Goal: Information Seeking & Learning: Understand process/instructions

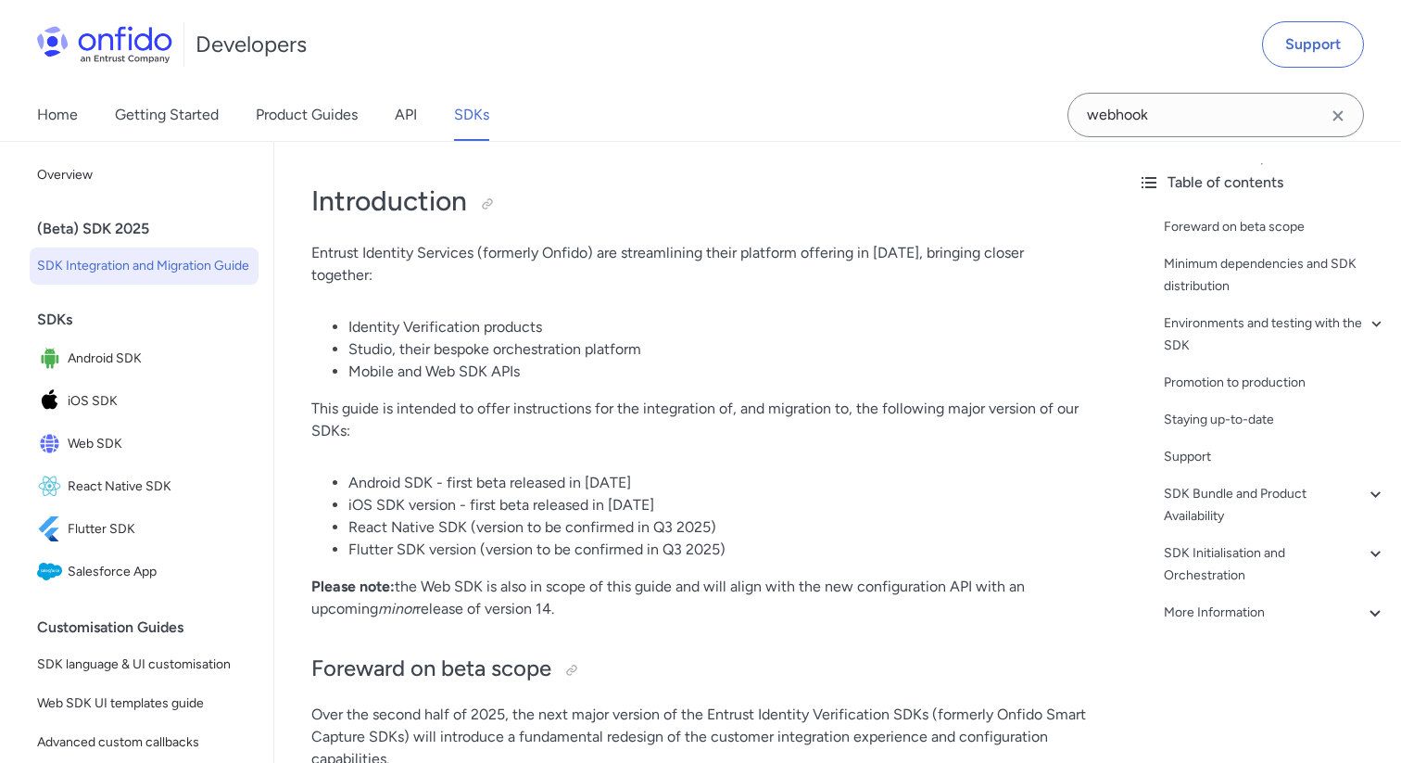
click at [293, 128] on link "Product Guides" at bounding box center [307, 115] width 102 height 52
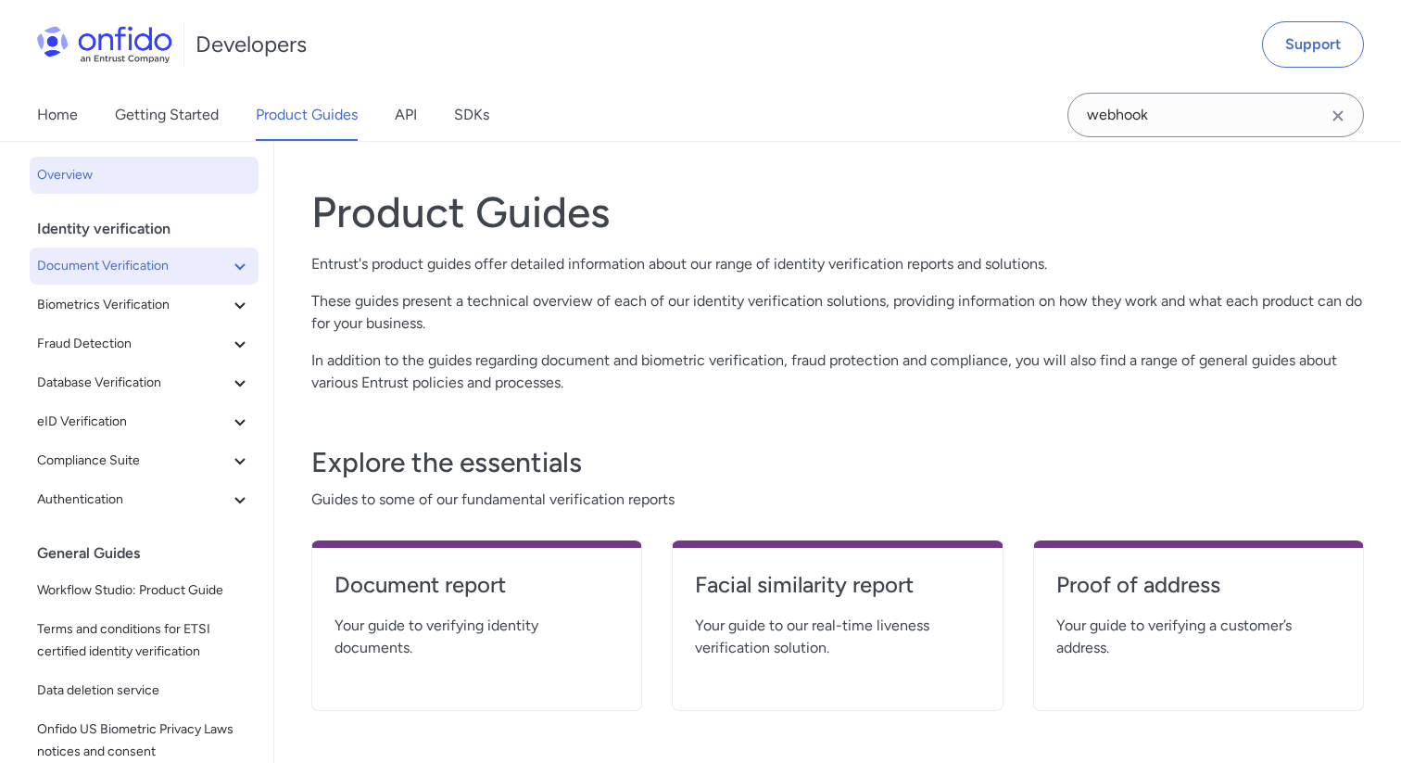
click at [129, 259] on span "Document Verification" at bounding box center [133, 266] width 192 height 22
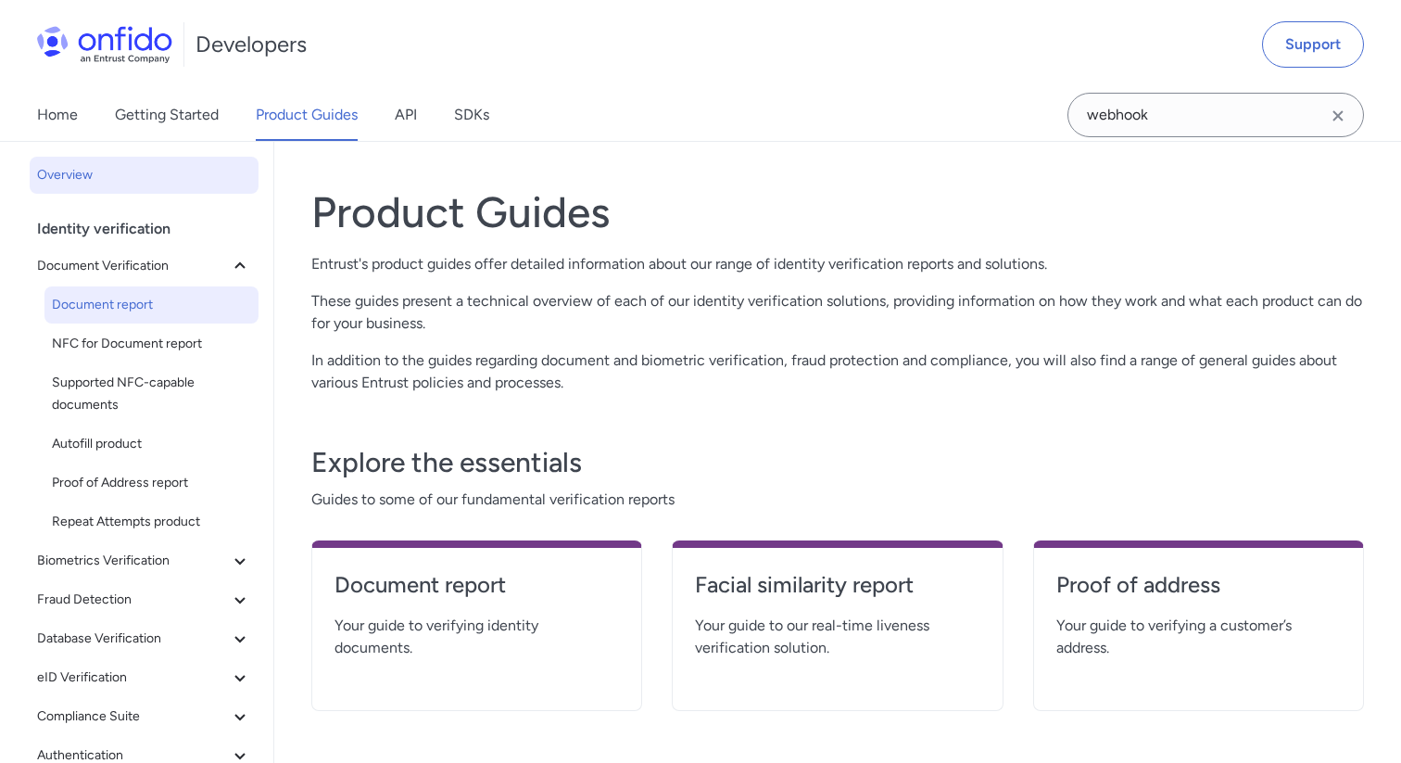
click at [129, 308] on span "Document report" at bounding box center [151, 305] width 199 height 22
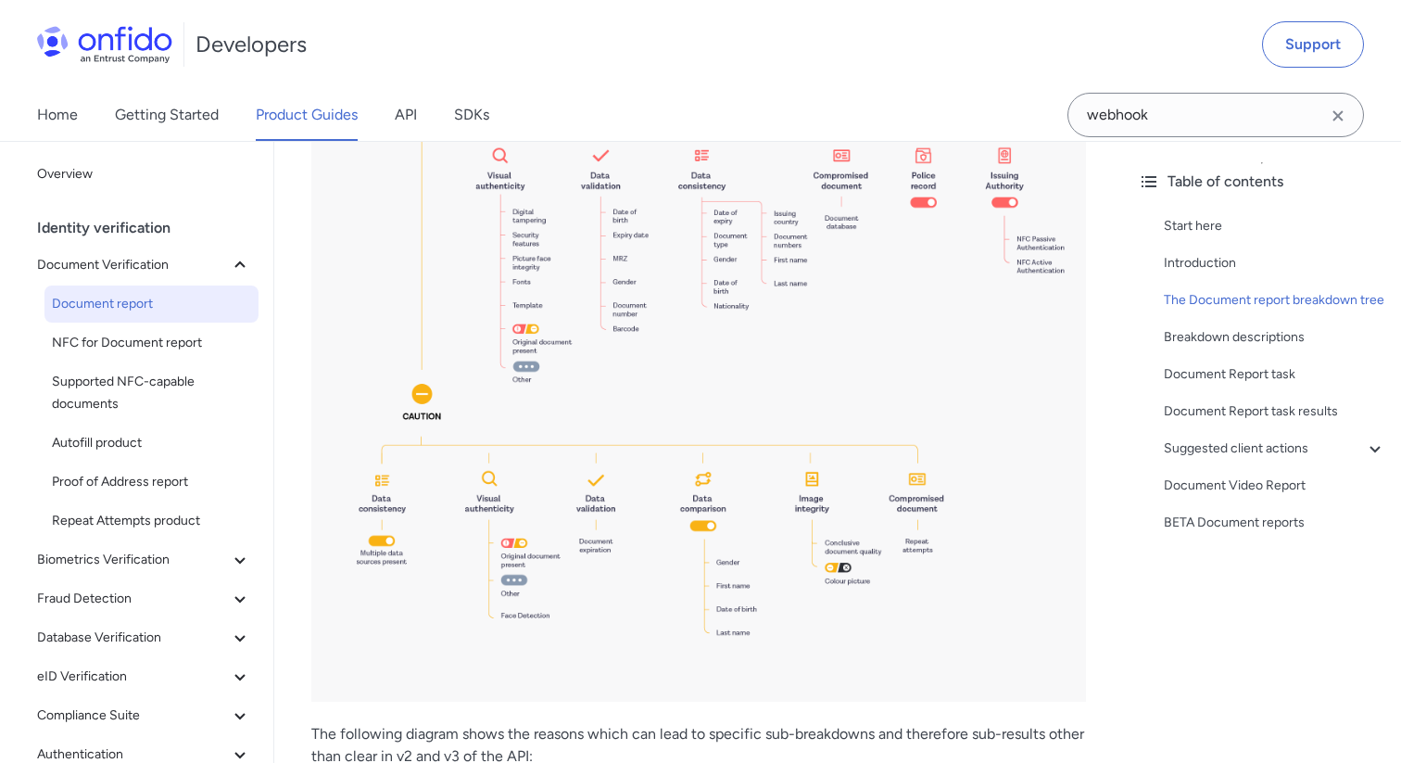
scroll to position [2083, 0]
